Goal: Task Accomplishment & Management: Complete application form

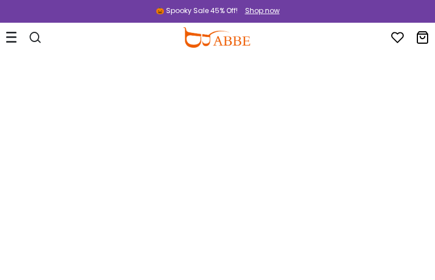
type input "**********"
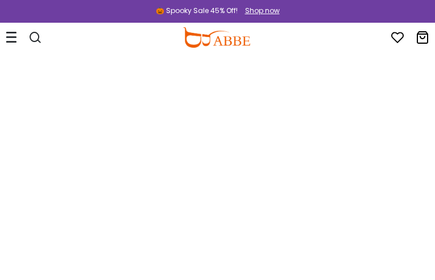
type input "**********"
type input "********"
